Goal: Register for event/course

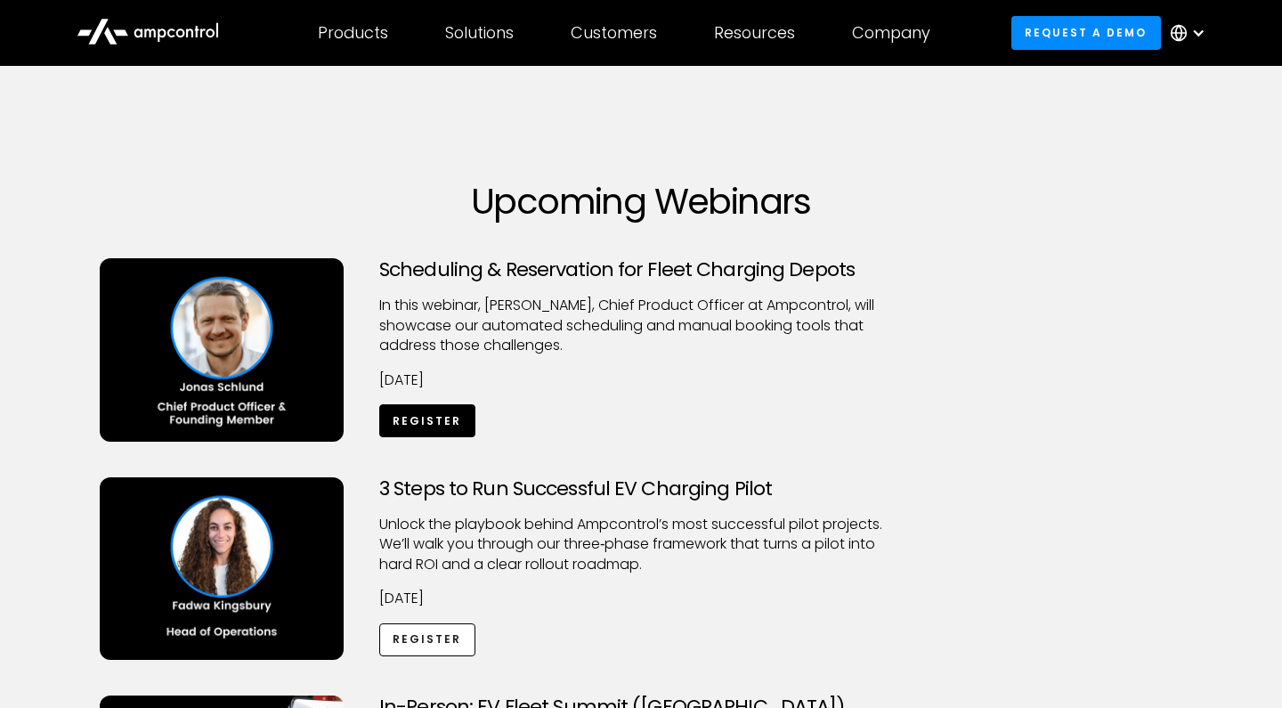
click at [432, 422] on link "Register" at bounding box center [427, 420] width 96 height 33
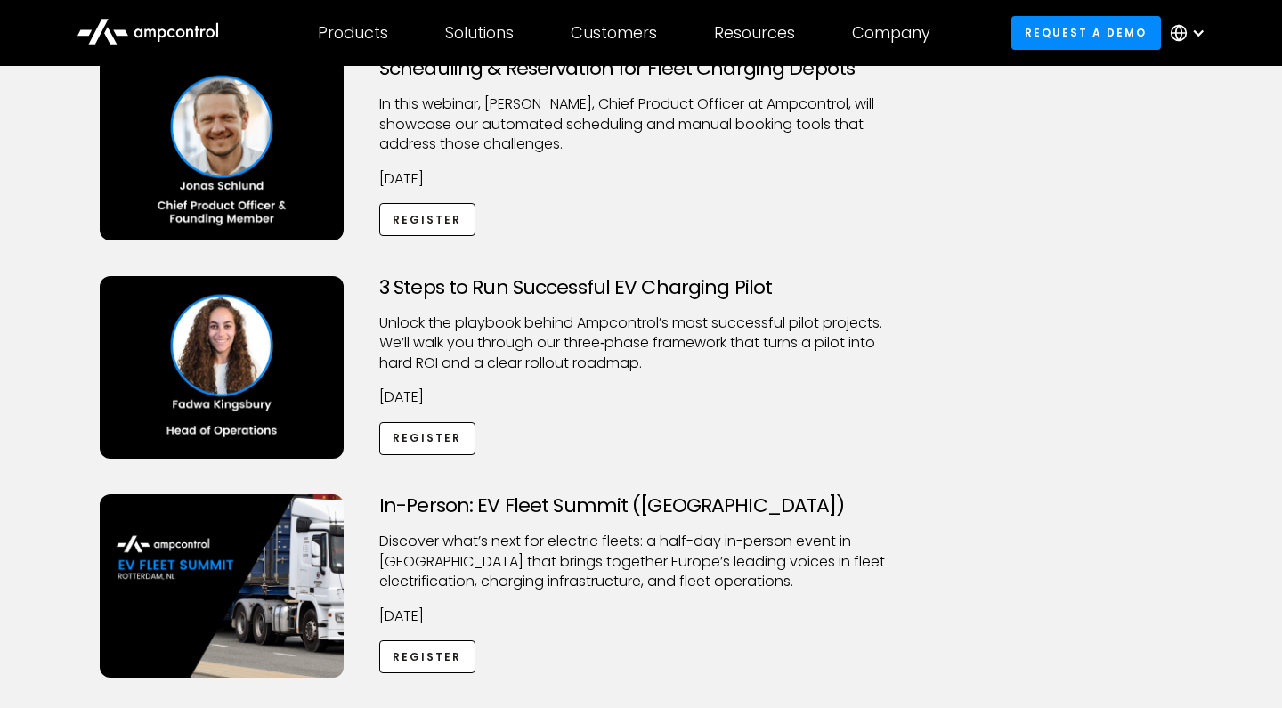
scroll to position [200, 0]
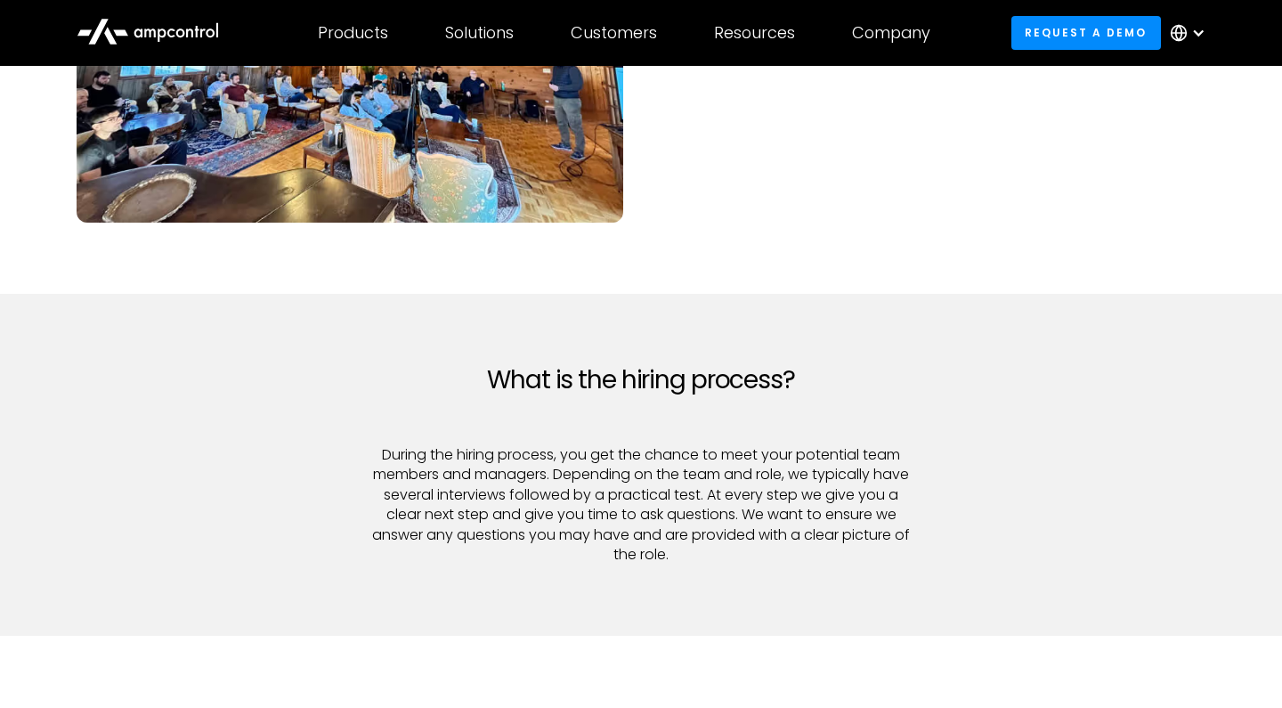
scroll to position [1892, 0]
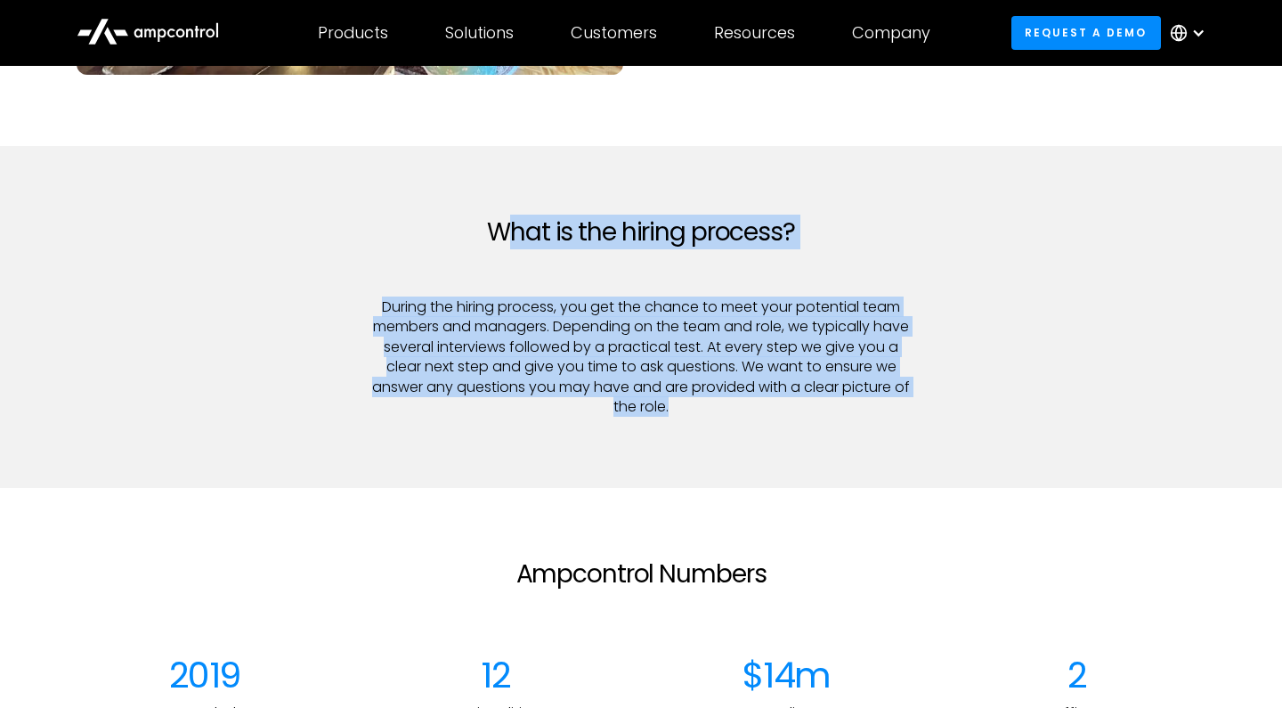
drag, startPoint x: 502, startPoint y: 216, endPoint x: 670, endPoint y: 442, distance: 281.1
click at [672, 445] on div "What is the hiring process? During the hiring process, you get the chance to me…" at bounding box center [640, 334] width 1163 height 235
click at [670, 442] on div "What is the hiring process? During the hiring process, you get the chance to me…" at bounding box center [640, 334] width 1163 height 235
drag, startPoint x: 483, startPoint y: 228, endPoint x: 684, endPoint y: 400, distance: 263.9
click at [684, 400] on div "What is the hiring process? During the hiring process, you get the chance to me…" at bounding box center [641, 316] width 582 height 199
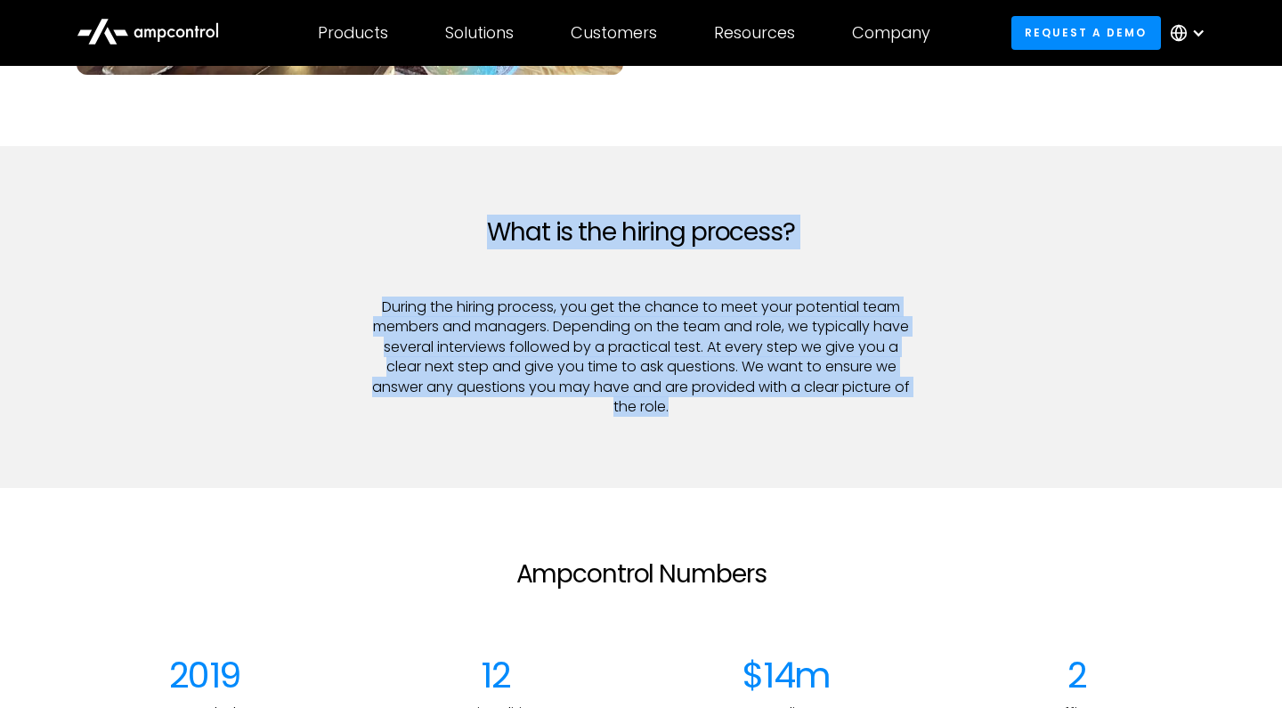
copy div "What is the hiring process? During the hiring process, you get the chance to me…"
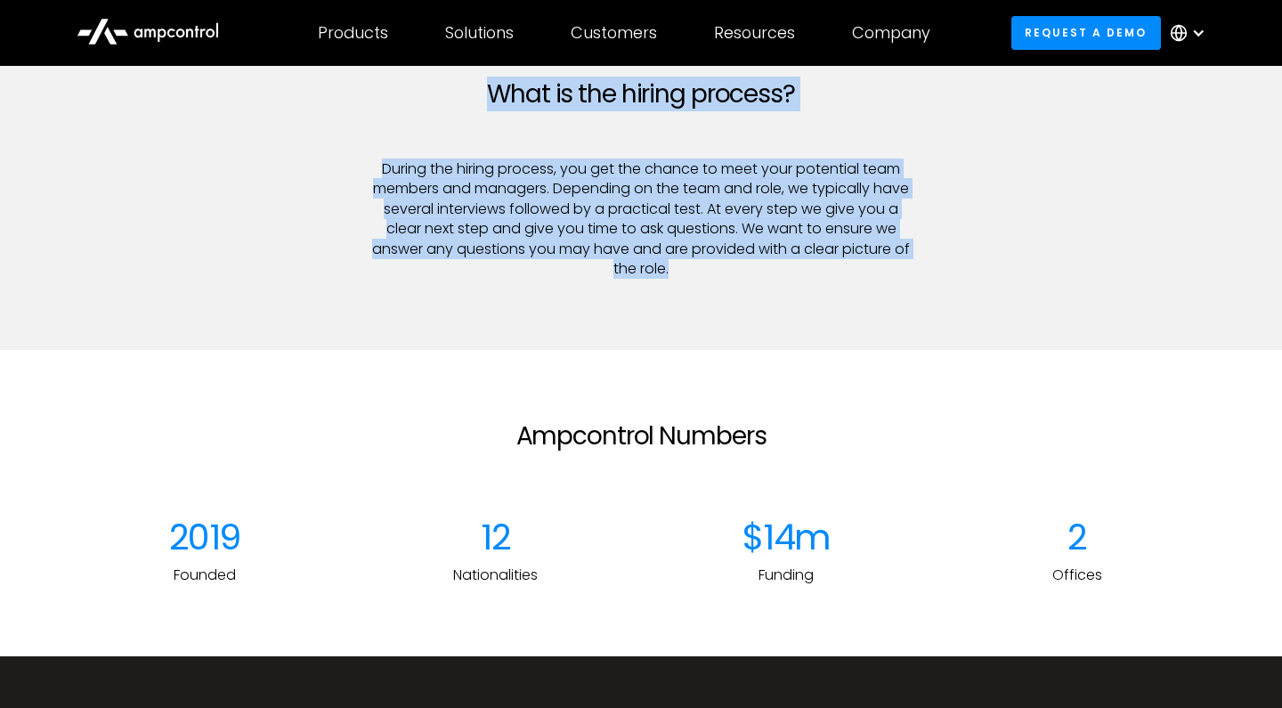
scroll to position [2020, 0]
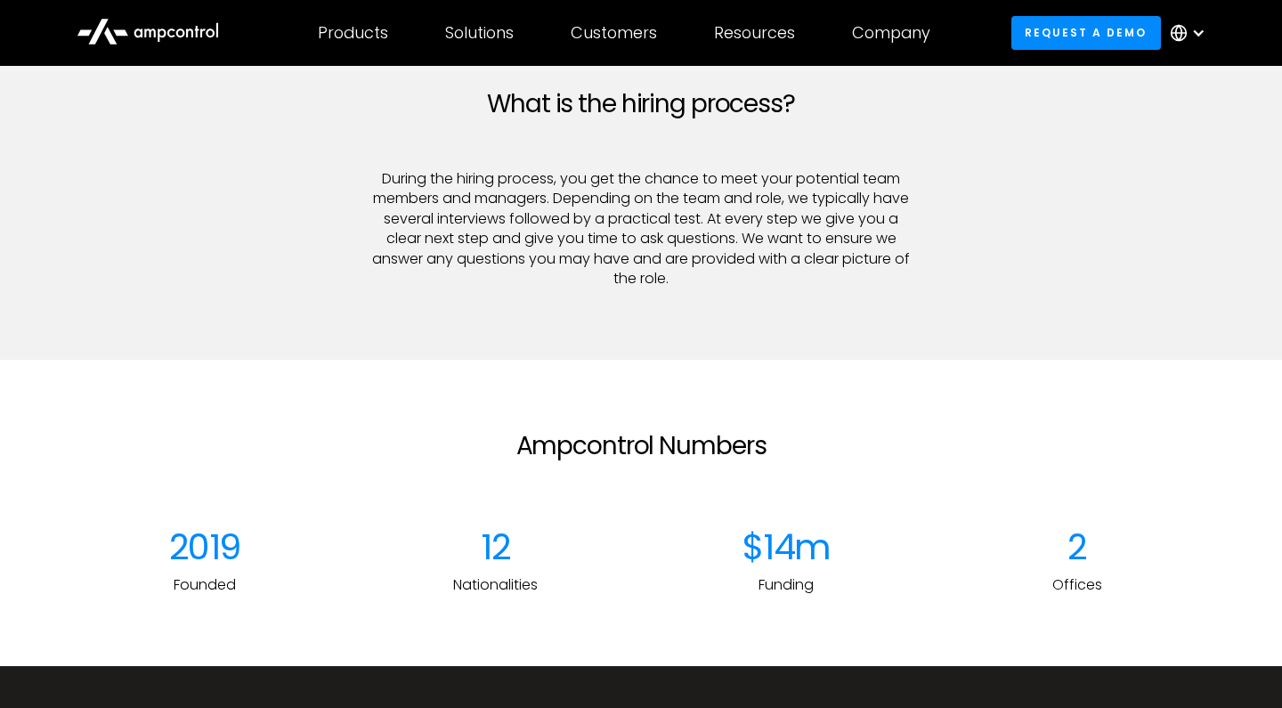
click at [936, 187] on div "What is the hiring process? During the hiring process, you get the chance to me…" at bounding box center [640, 206] width 1163 height 235
